Goal: Information Seeking & Learning: Learn about a topic

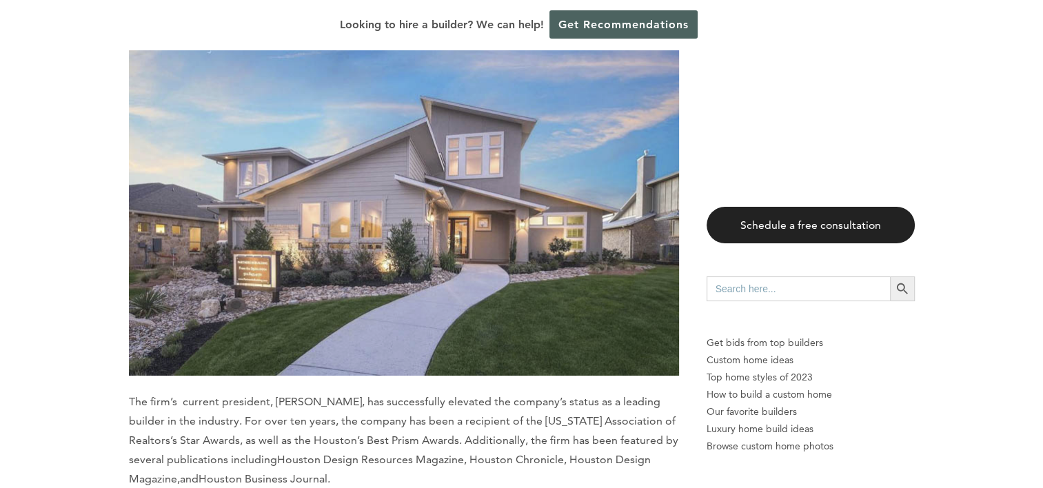
scroll to position [1599, 0]
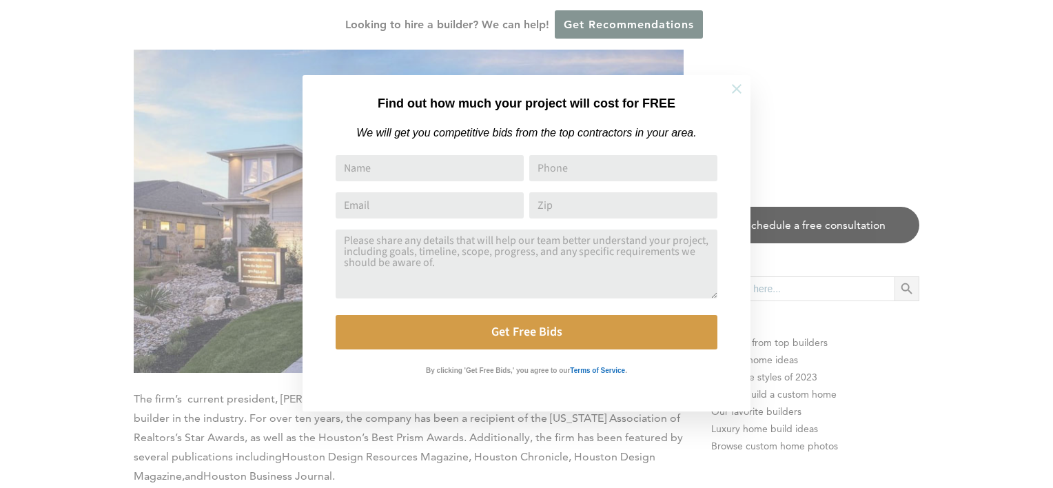
click at [732, 83] on icon at bounding box center [736, 88] width 15 height 15
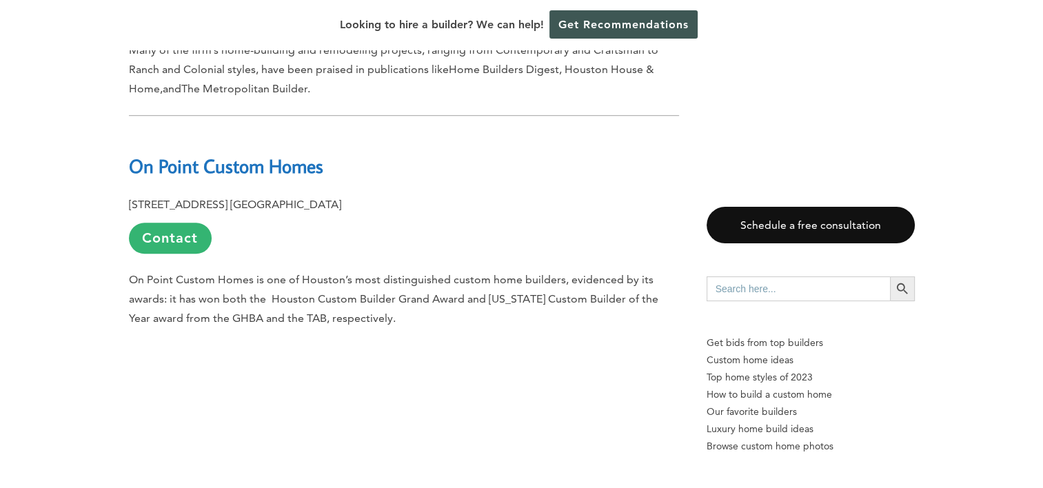
scroll to position [15167, 0]
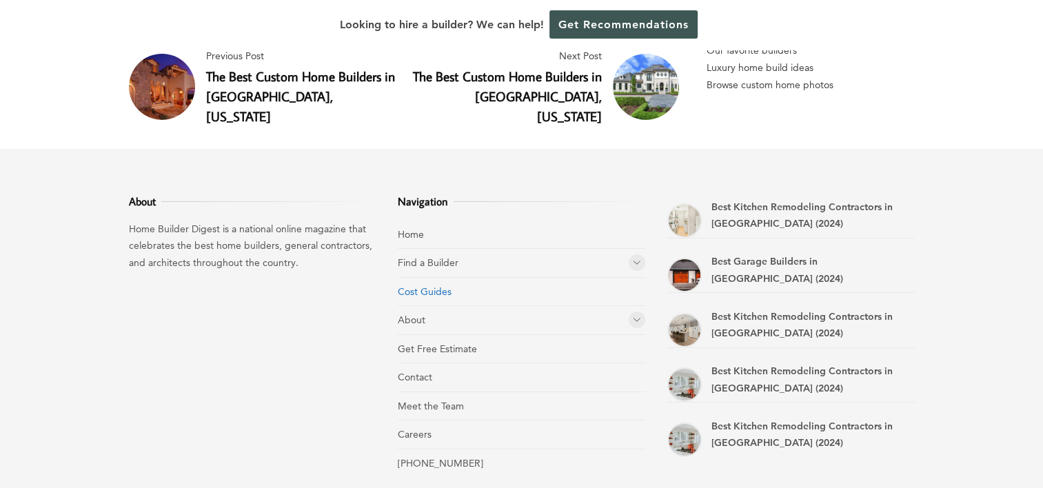
click at [432, 285] on link "Cost Guides" at bounding box center [425, 291] width 54 height 12
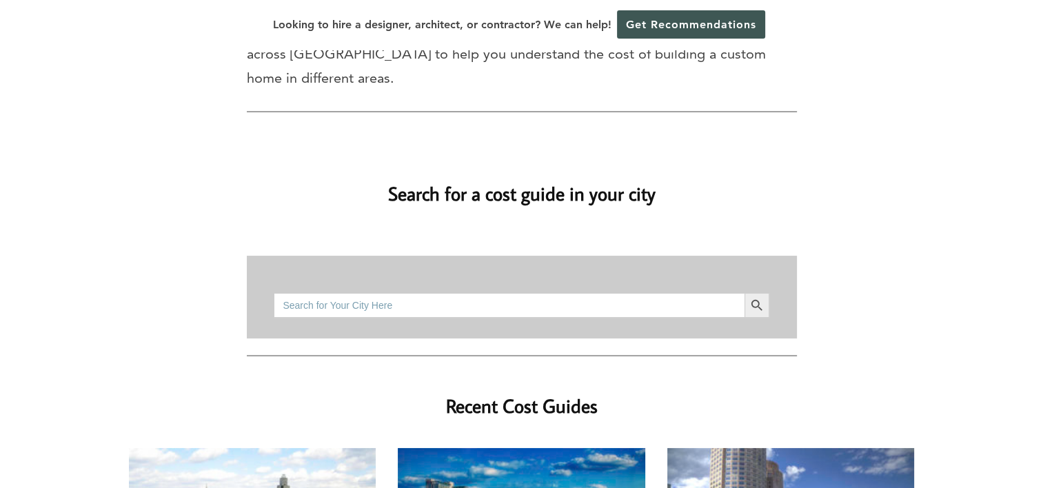
scroll to position [28, 0]
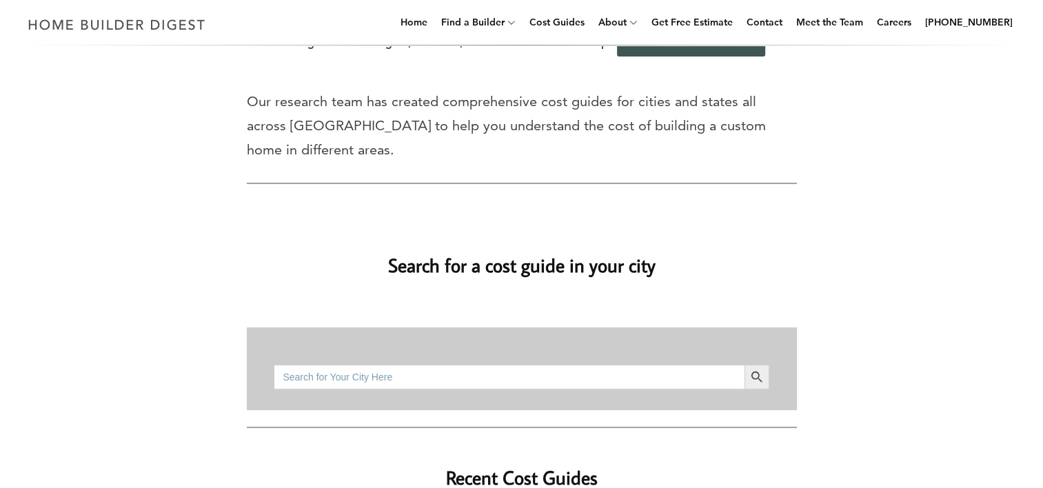
click at [584, 365] on input "Search for:" at bounding box center [509, 377] width 470 height 25
type input "houston"
click at [753, 369] on icon "Search" at bounding box center [756, 376] width 15 height 15
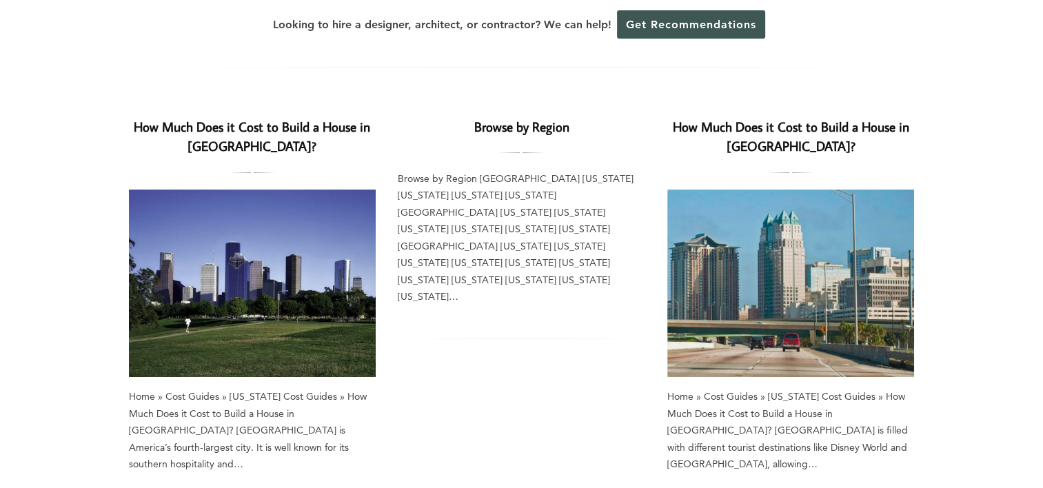
scroll to position [110, 0]
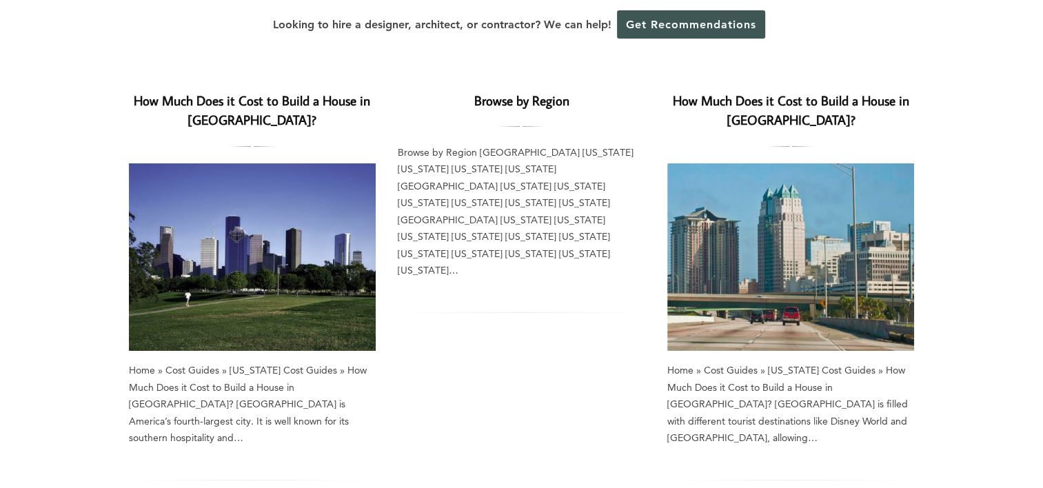
click at [260, 97] on link "How Much Does it Cost to Build a House in Houston?" at bounding box center [252, 110] width 236 height 37
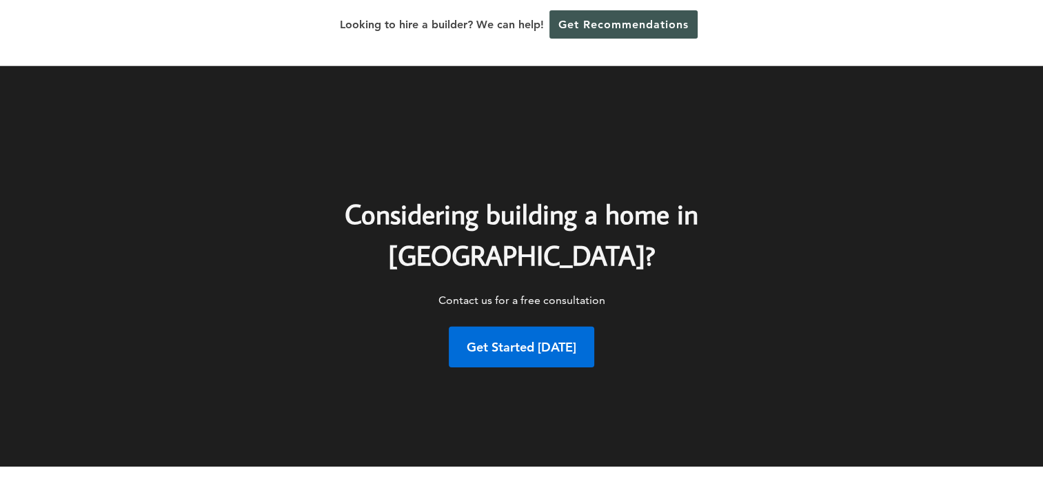
scroll to position [9237, 0]
